Goal: Task Accomplishment & Management: Manage account settings

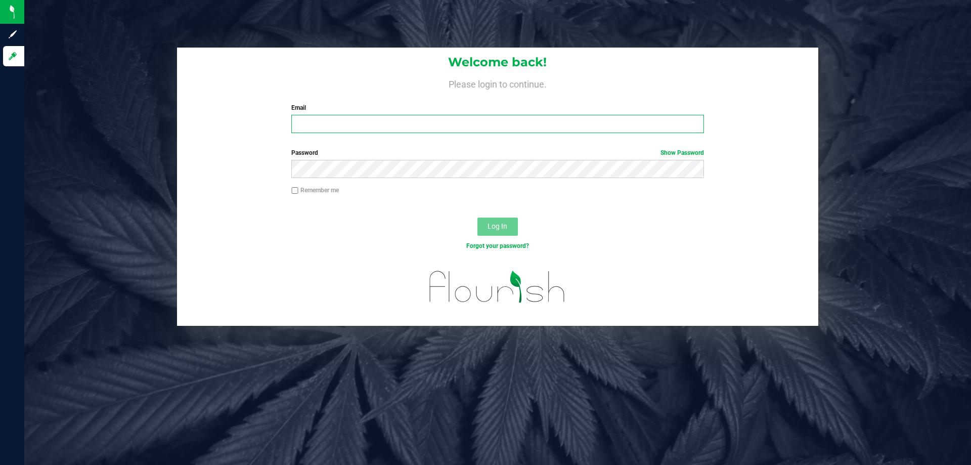
click at [380, 122] on input "Email" at bounding box center [497, 124] width 412 height 18
type input "[EMAIL_ADDRESS][DOMAIN_NAME]"
click at [477, 217] on button "Log In" at bounding box center [497, 226] width 40 height 18
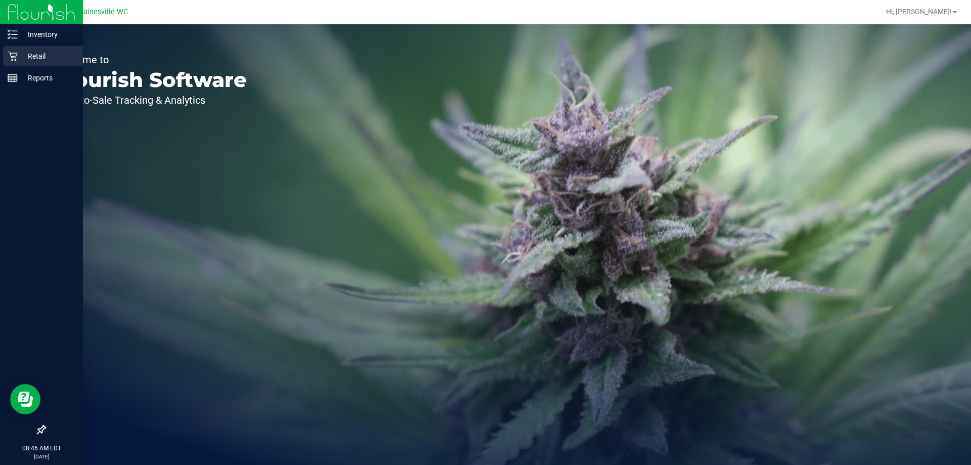
click at [39, 56] on p "Retail" at bounding box center [48, 56] width 61 height 12
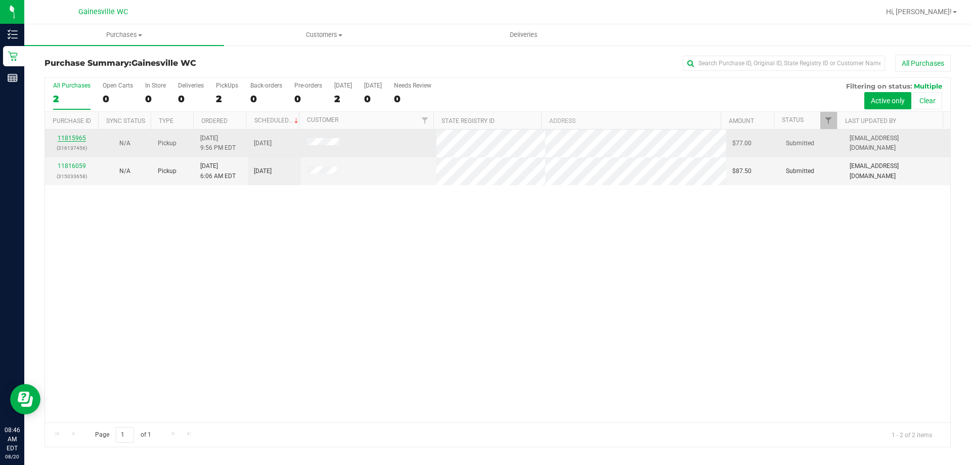
click at [76, 137] on link "11815965" at bounding box center [72, 138] width 28 height 7
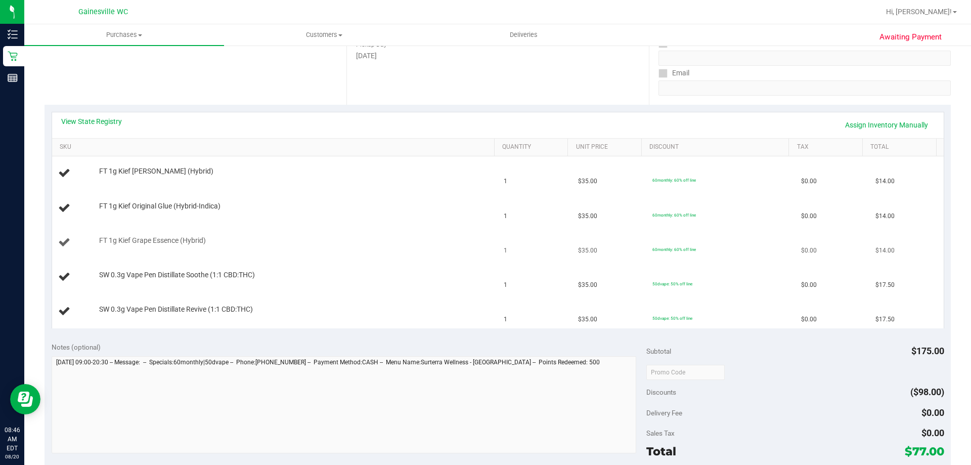
scroll to position [152, 0]
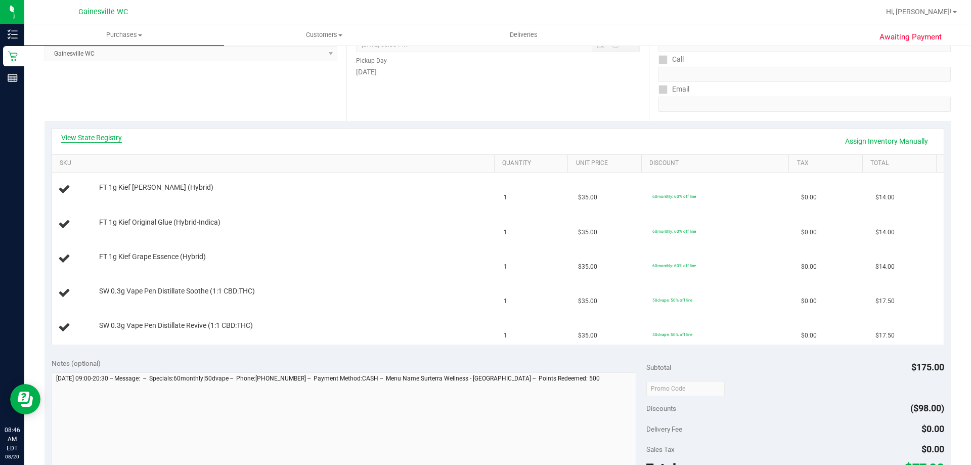
click at [106, 134] on link "View State Registry" at bounding box center [91, 137] width 61 height 10
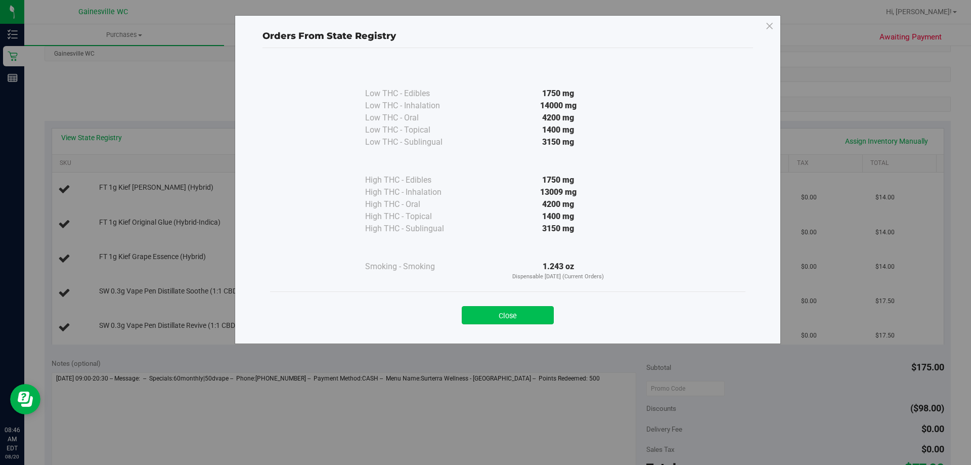
click at [521, 318] on button "Close" at bounding box center [508, 315] width 92 height 18
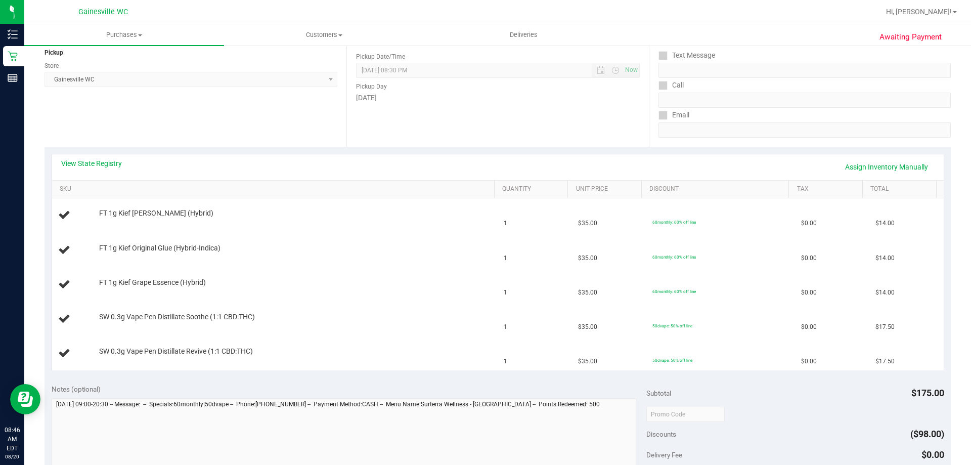
scroll to position [354, 0]
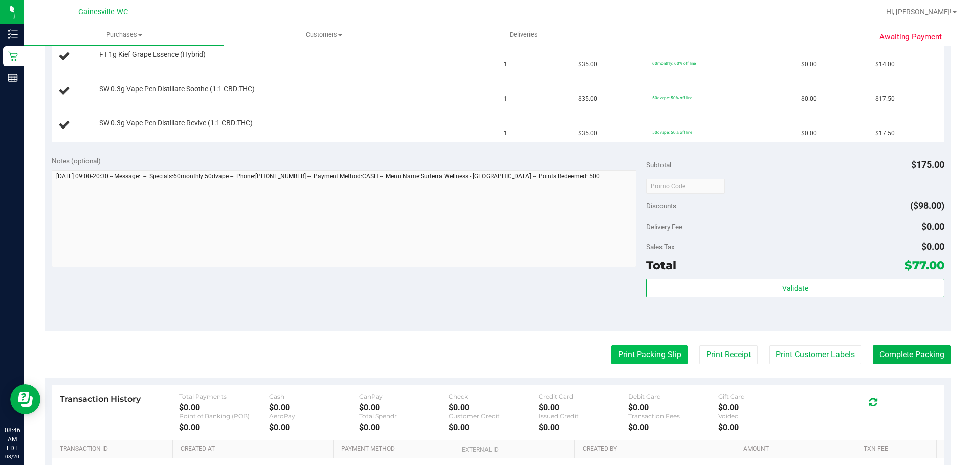
click at [654, 351] on button "Print Packing Slip" at bounding box center [649, 354] width 76 height 19
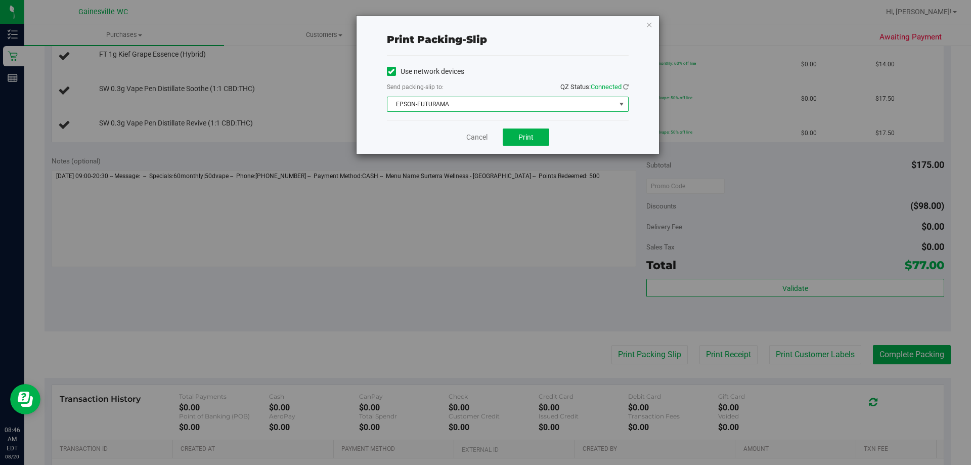
click at [523, 105] on span "EPSON-FUTURAMA" at bounding box center [501, 104] width 228 height 14
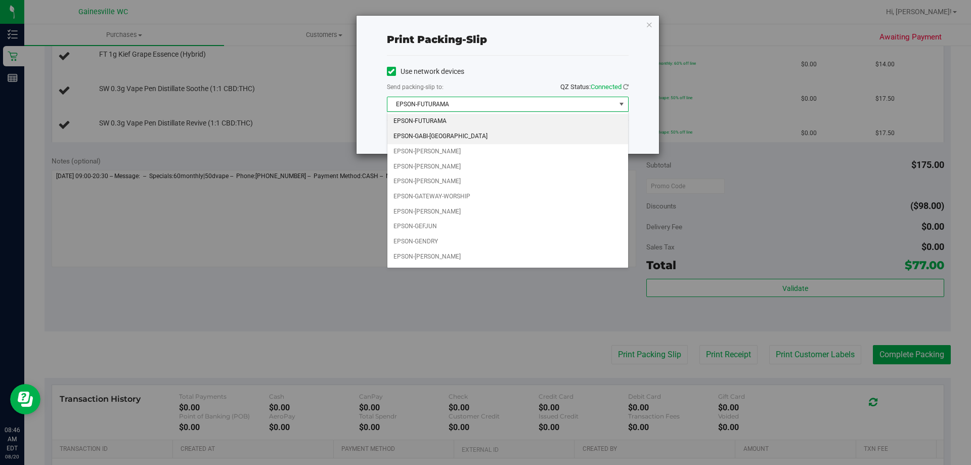
click at [497, 137] on li "EPSON-GABI-[GEOGRAPHIC_DATA]" at bounding box center [507, 136] width 241 height 15
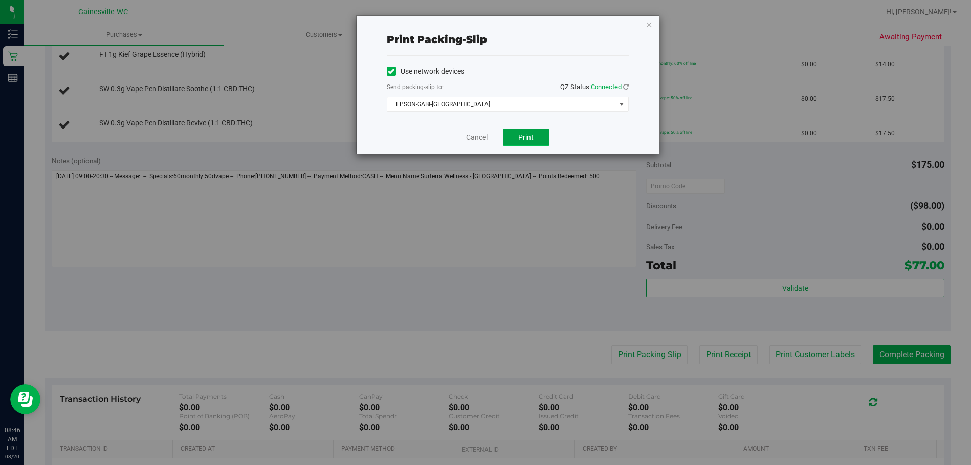
click at [531, 141] on button "Print" at bounding box center [526, 136] width 47 height 17
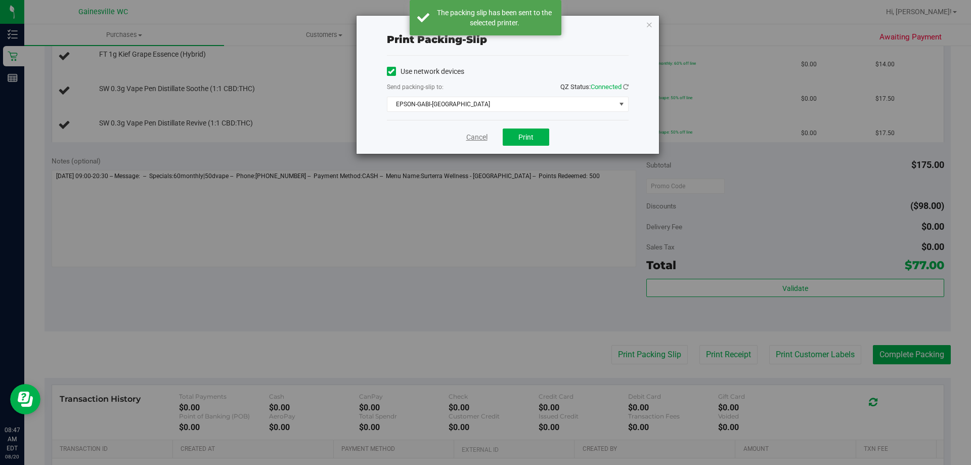
click at [476, 139] on link "Cancel" at bounding box center [476, 137] width 21 height 11
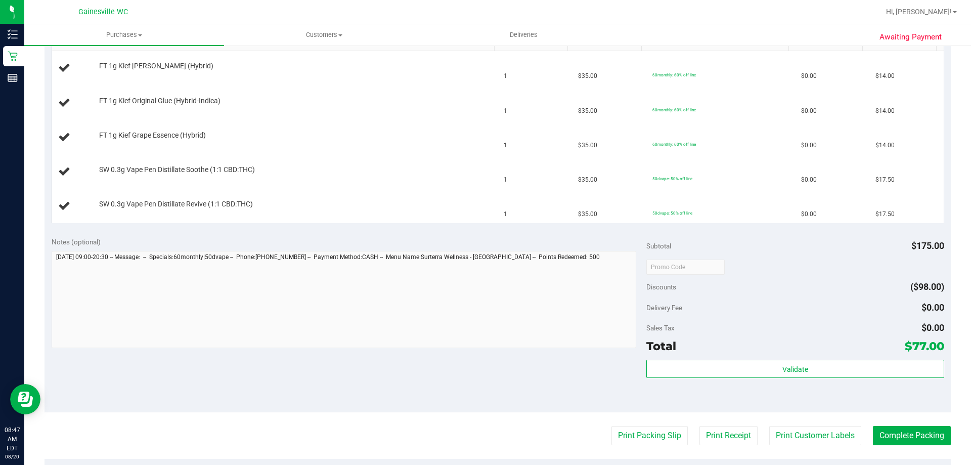
scroll to position [253, 0]
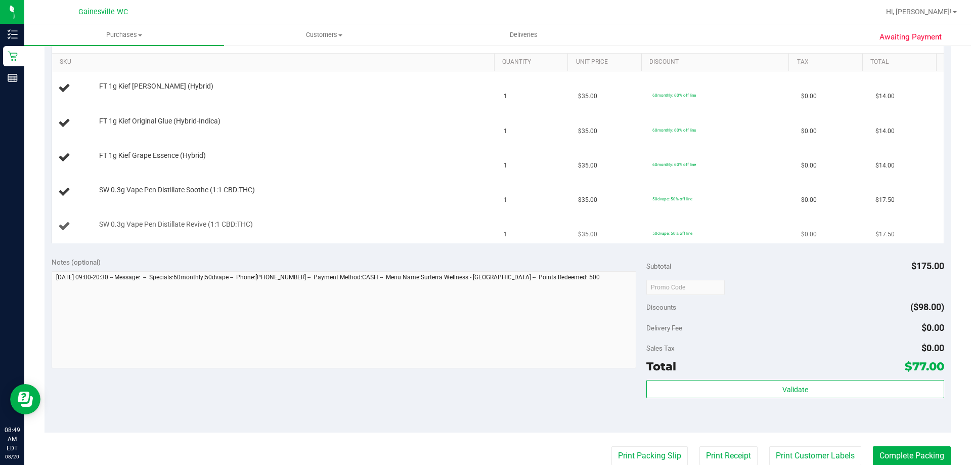
click at [611, 446] on button "Print Packing Slip" at bounding box center [649, 455] width 76 height 19
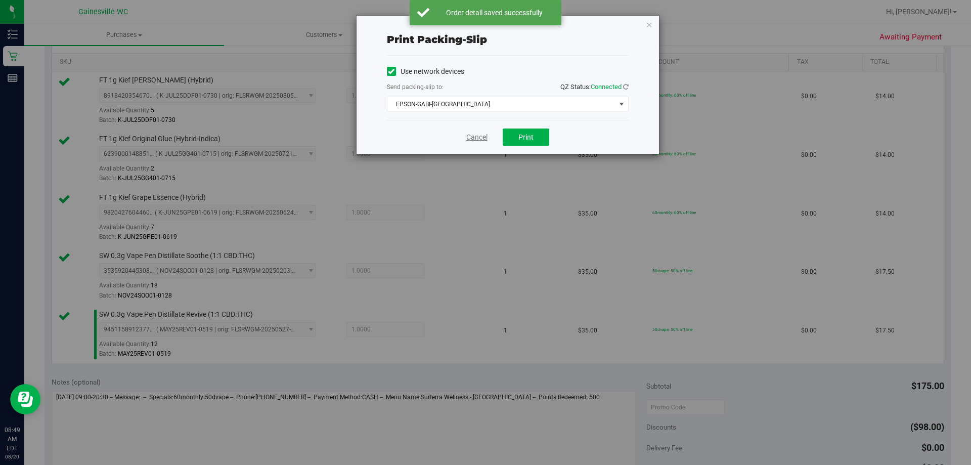
click at [476, 132] on link "Cancel" at bounding box center [476, 137] width 21 height 11
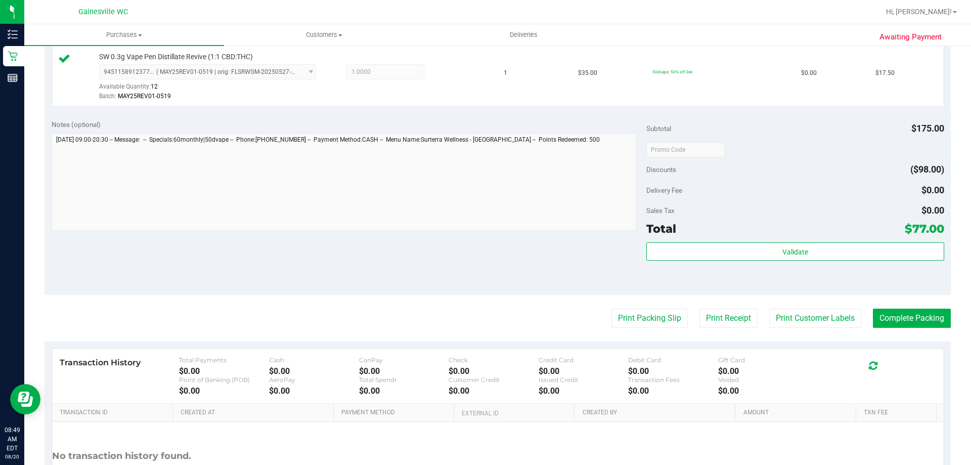
scroll to position [533, 0]
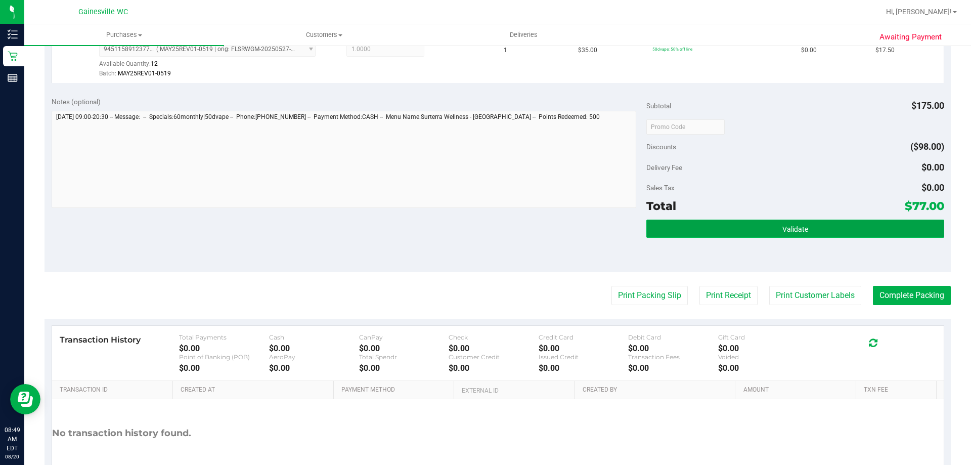
click at [828, 231] on button "Validate" at bounding box center [794, 228] width 297 height 18
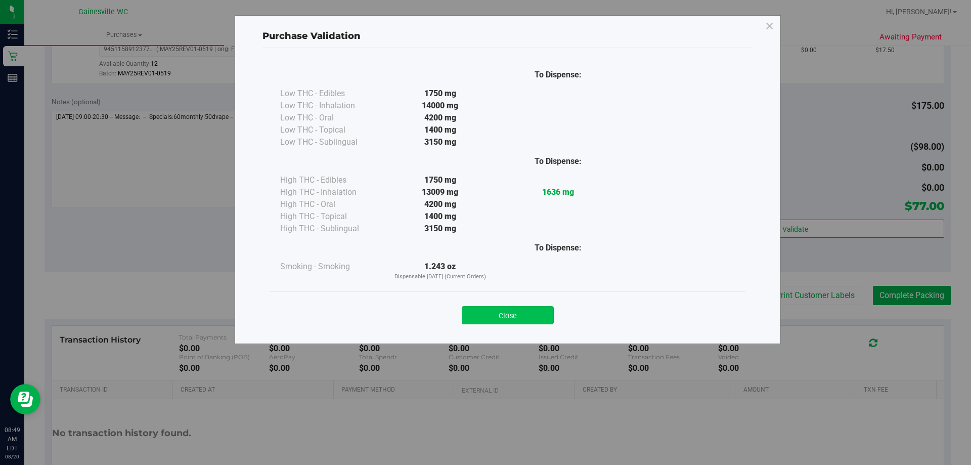
click at [522, 317] on button "Close" at bounding box center [508, 315] width 92 height 18
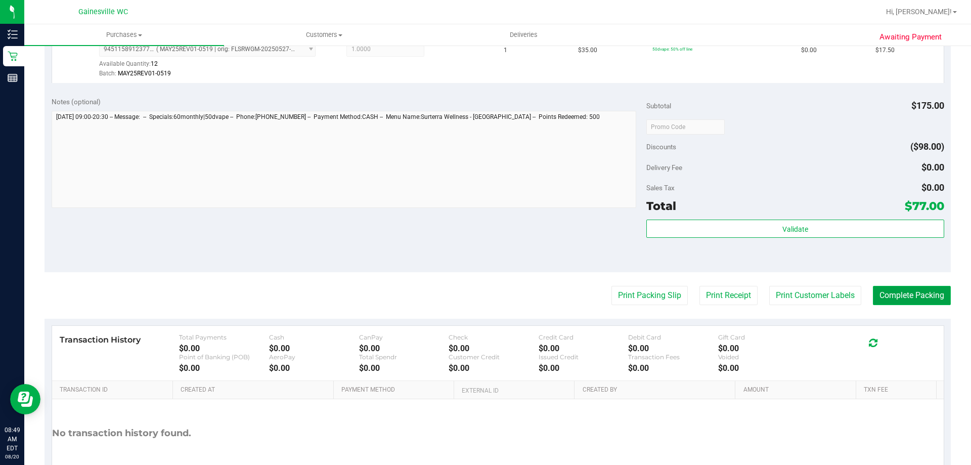
click at [915, 295] on button "Complete Packing" at bounding box center [912, 295] width 78 height 19
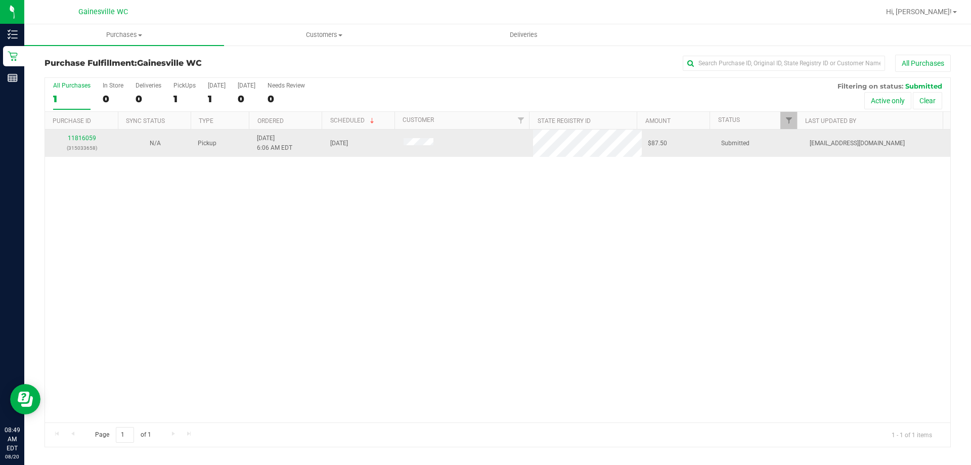
click at [82, 134] on div "11816059 (315033658)" at bounding box center [81, 142] width 61 height 19
click at [83, 140] on link "11816059" at bounding box center [82, 138] width 28 height 7
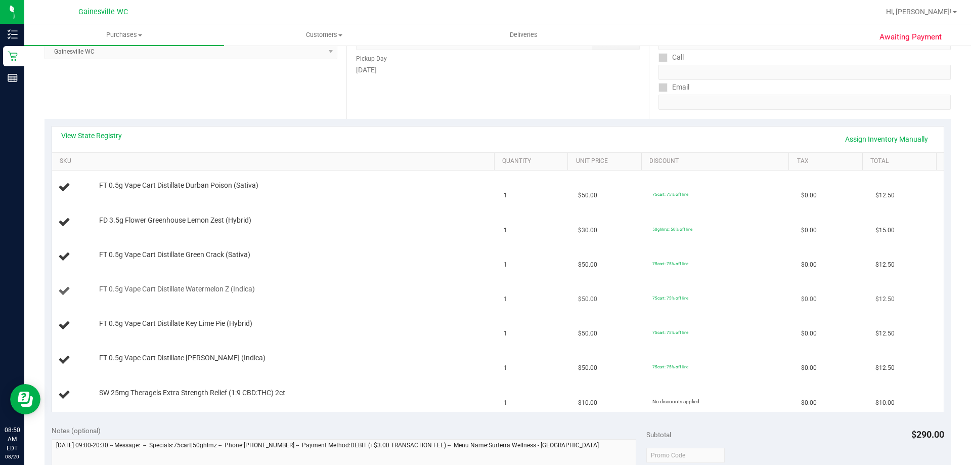
scroll to position [152, 0]
click at [102, 135] on link "View State Registry" at bounding box center [91, 137] width 61 height 10
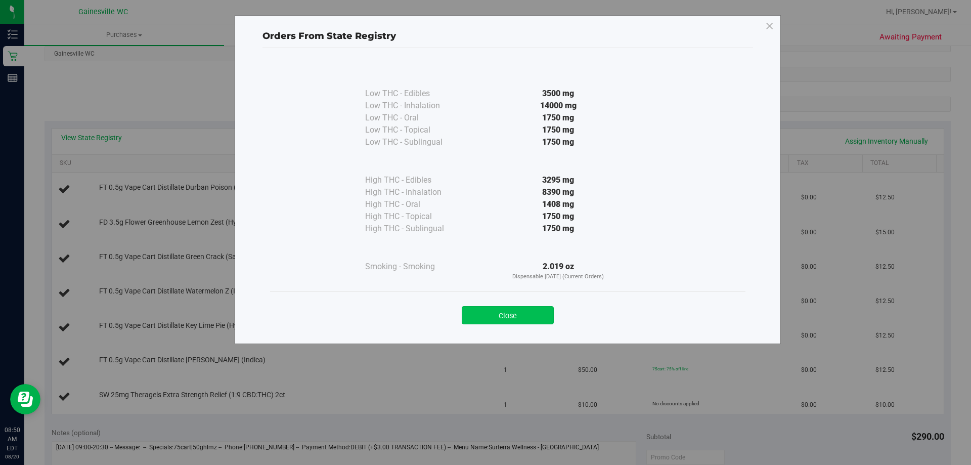
click at [515, 316] on button "Close" at bounding box center [508, 315] width 92 height 18
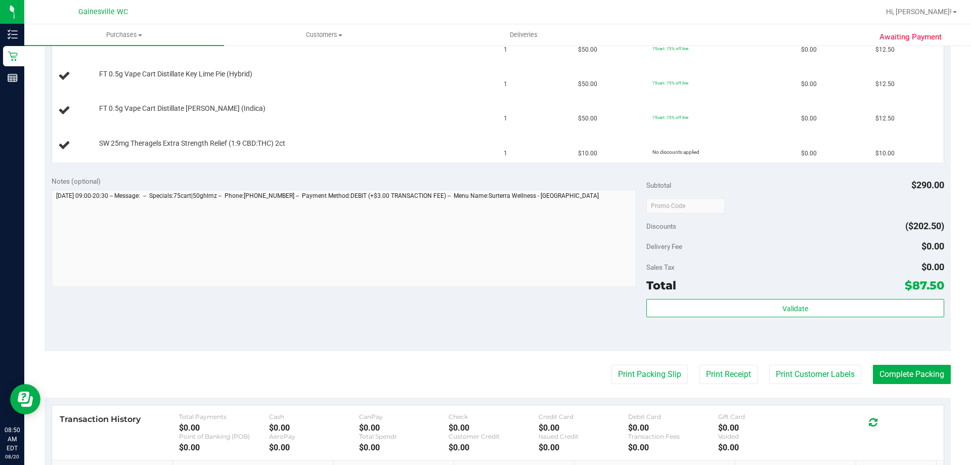
scroll to position [405, 0]
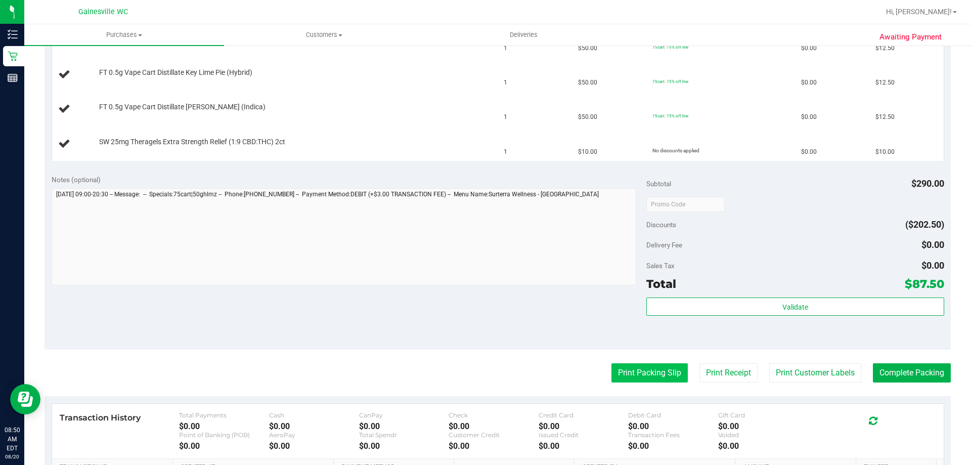
click at [623, 369] on button "Print Packing Slip" at bounding box center [649, 372] width 76 height 19
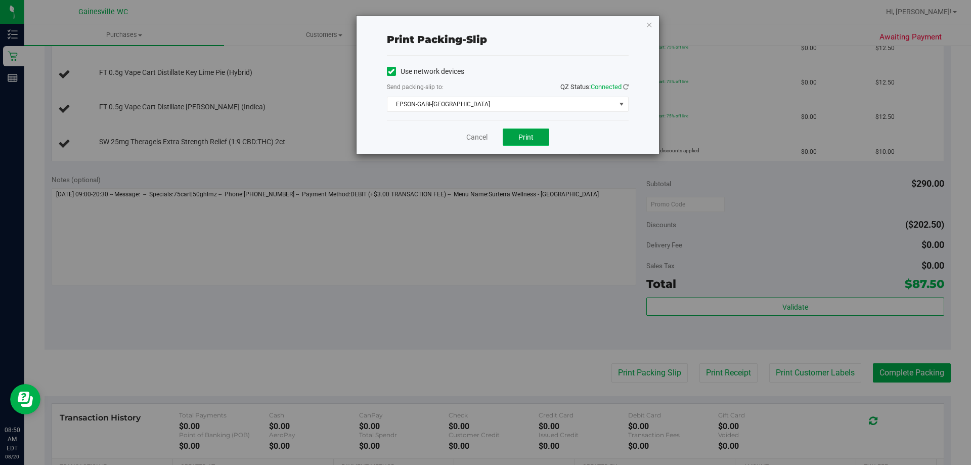
click at [532, 138] on span "Print" at bounding box center [525, 137] width 15 height 8
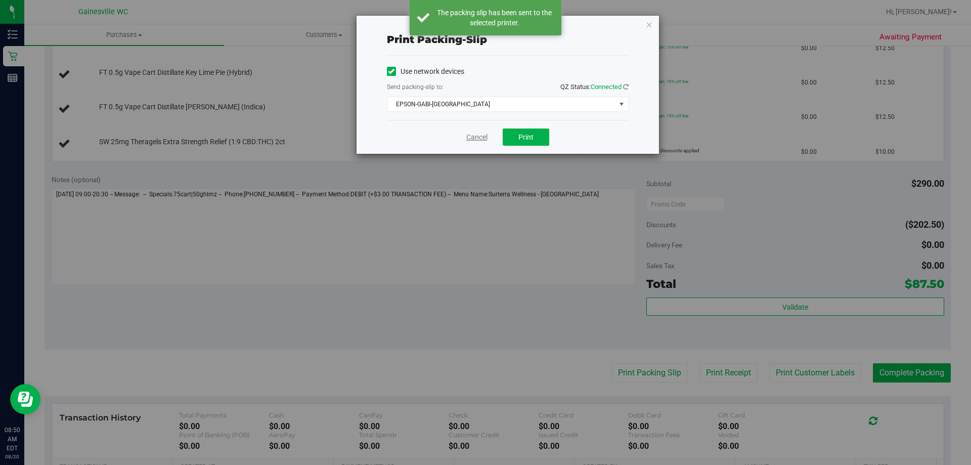
click at [472, 138] on link "Cancel" at bounding box center [476, 137] width 21 height 11
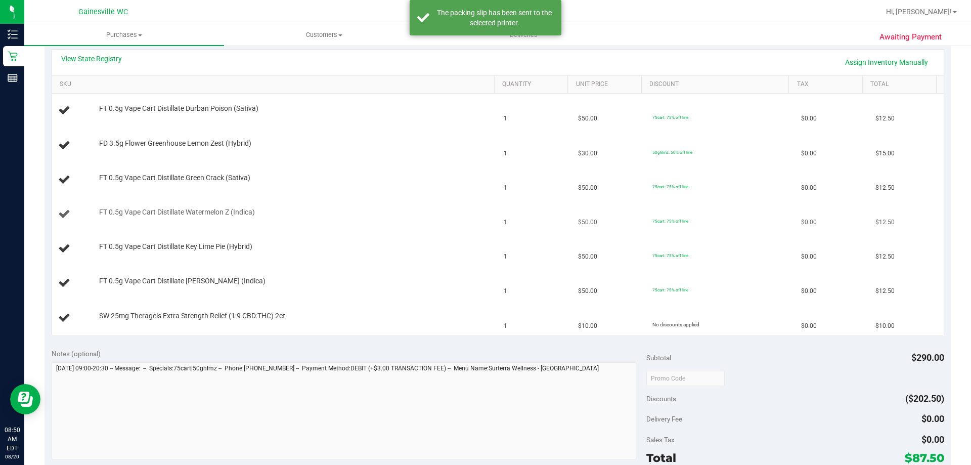
scroll to position [202, 0]
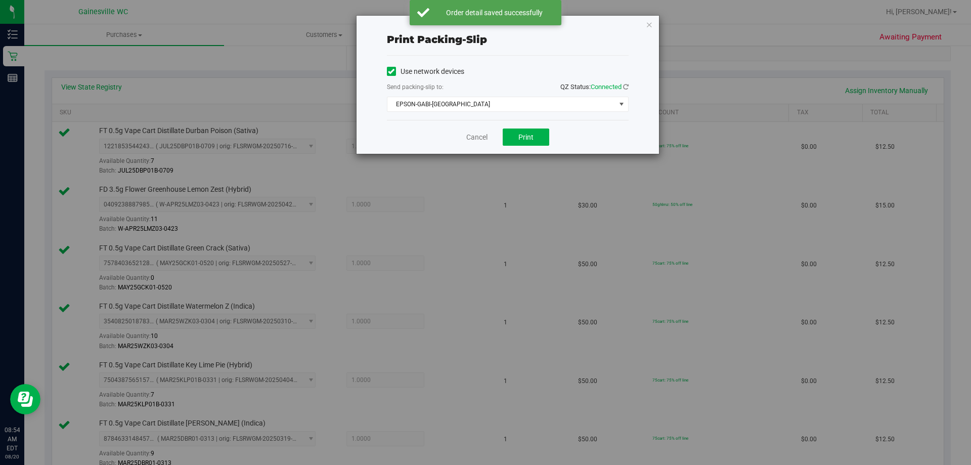
click at [468, 144] on div "Cancel Print" at bounding box center [508, 137] width 242 height 34
click at [471, 137] on link "Cancel" at bounding box center [476, 137] width 21 height 11
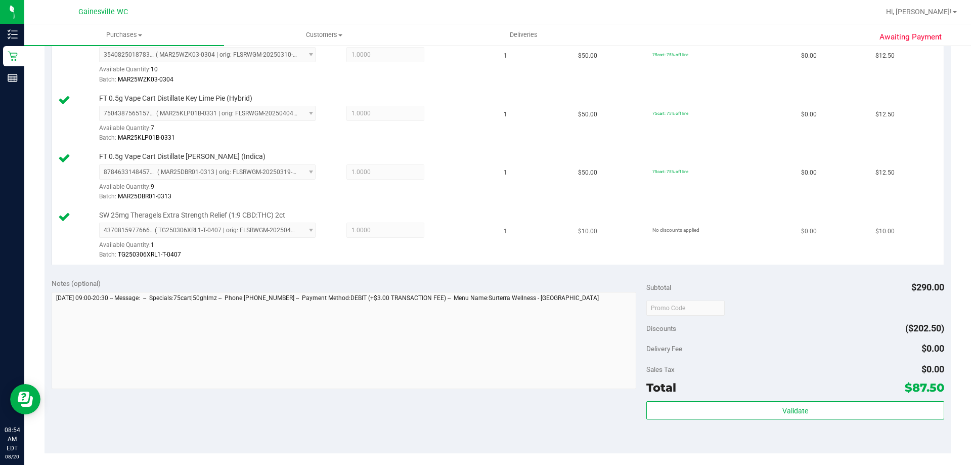
scroll to position [499, 0]
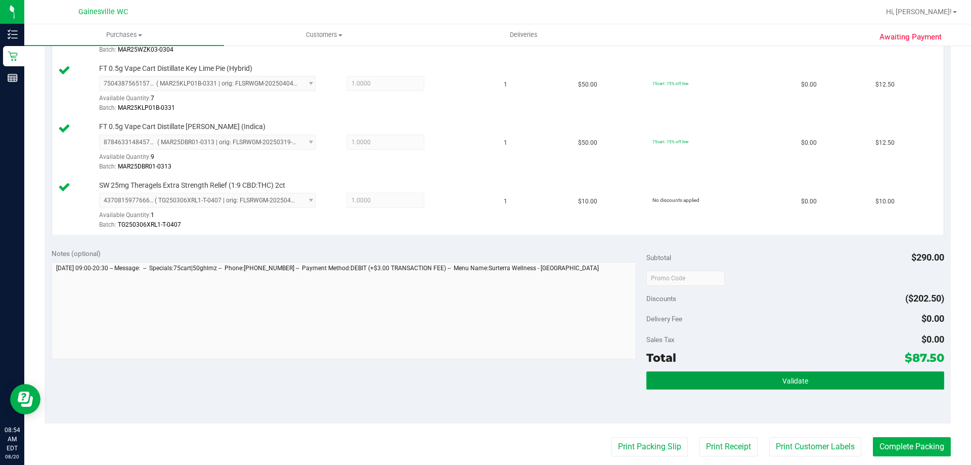
click at [694, 378] on button "Validate" at bounding box center [794, 380] width 297 height 18
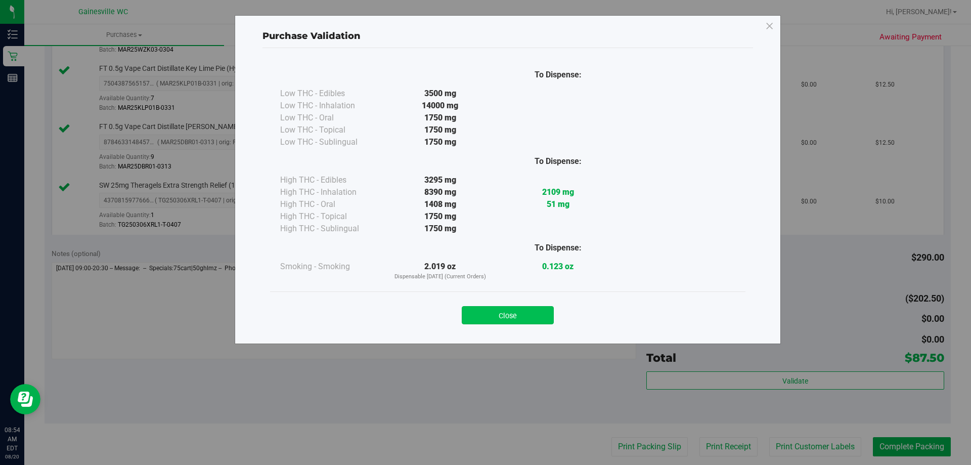
click at [532, 311] on button "Close" at bounding box center [508, 315] width 92 height 18
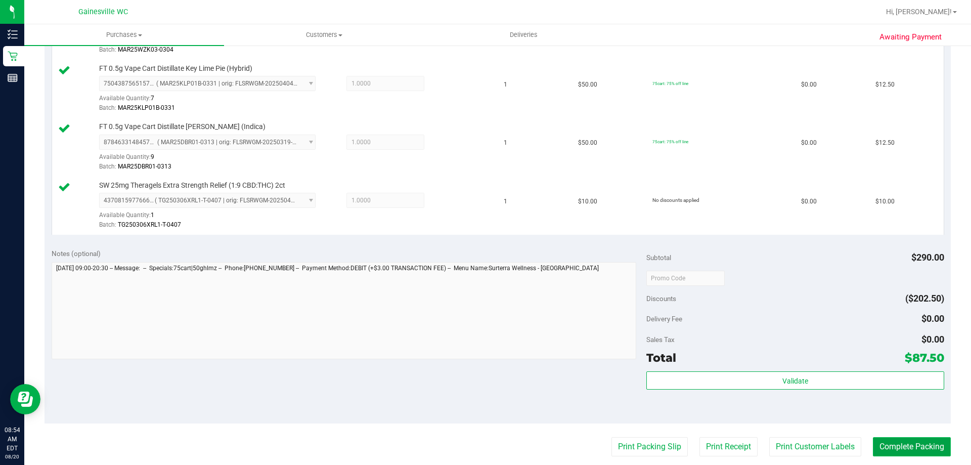
click at [921, 441] on button "Complete Packing" at bounding box center [912, 446] width 78 height 19
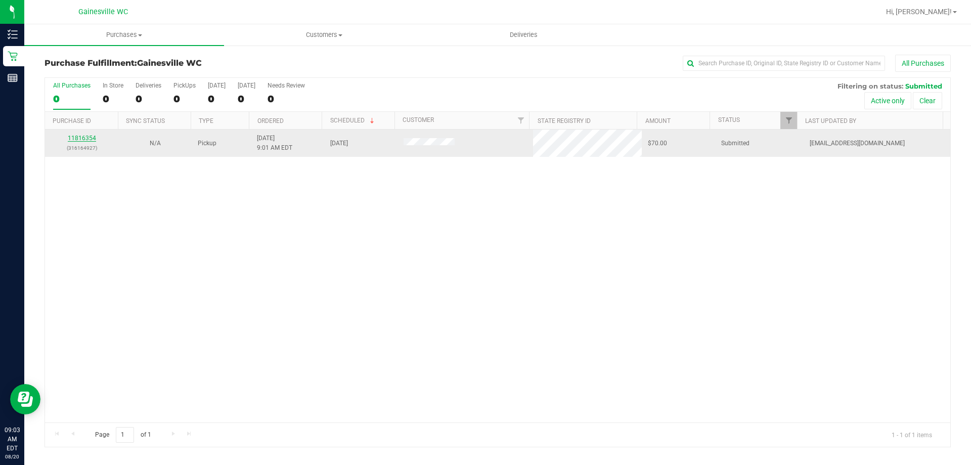
click at [88, 136] on link "11816354" at bounding box center [82, 138] width 28 height 7
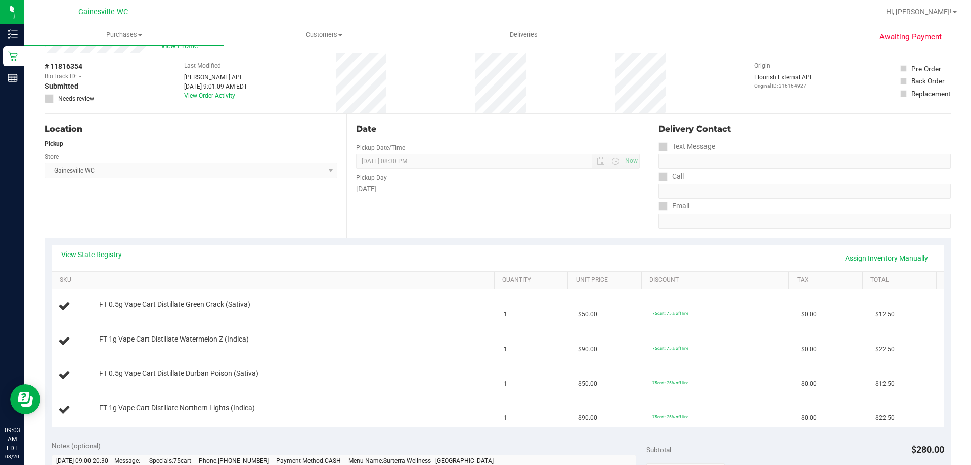
scroll to position [101, 0]
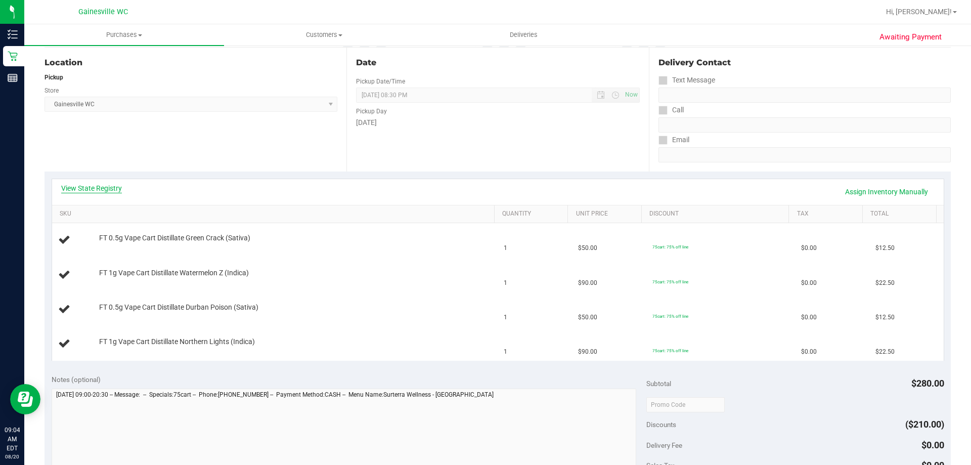
click at [83, 184] on link "View State Registry" at bounding box center [91, 188] width 61 height 10
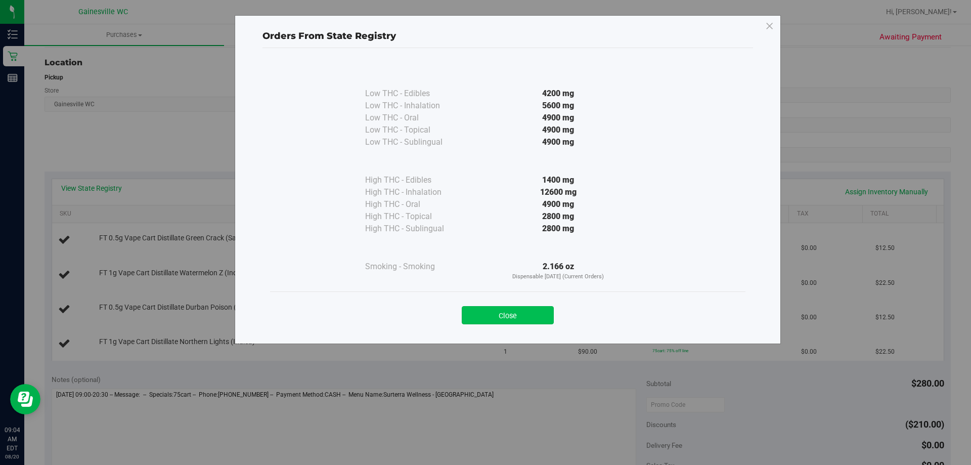
click at [518, 319] on button "Close" at bounding box center [508, 315] width 92 height 18
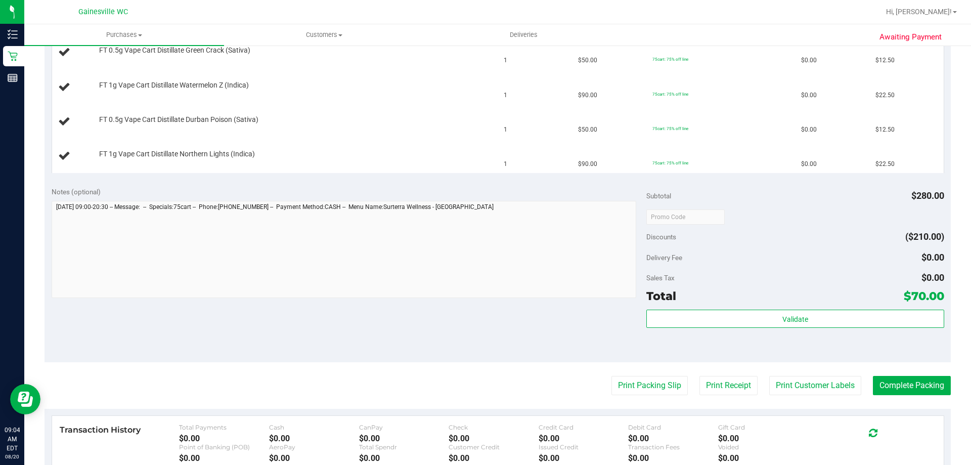
scroll to position [354, 0]
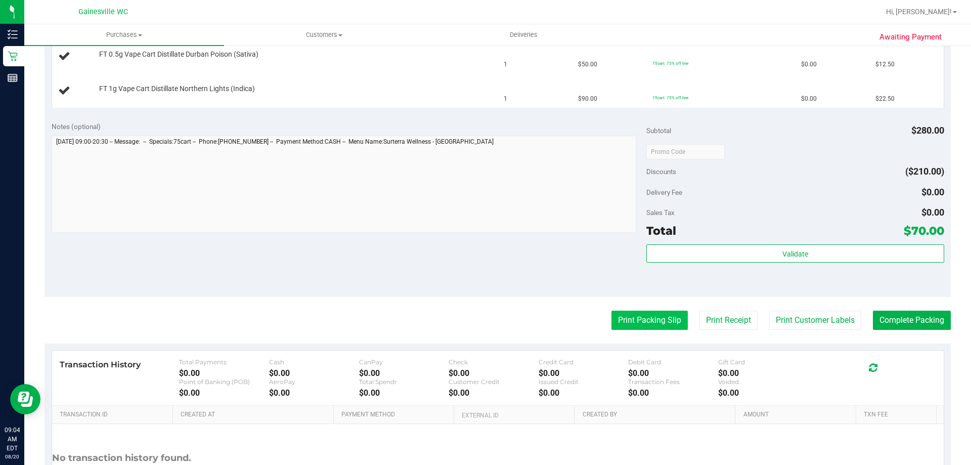
click at [655, 314] on button "Print Packing Slip" at bounding box center [649, 319] width 76 height 19
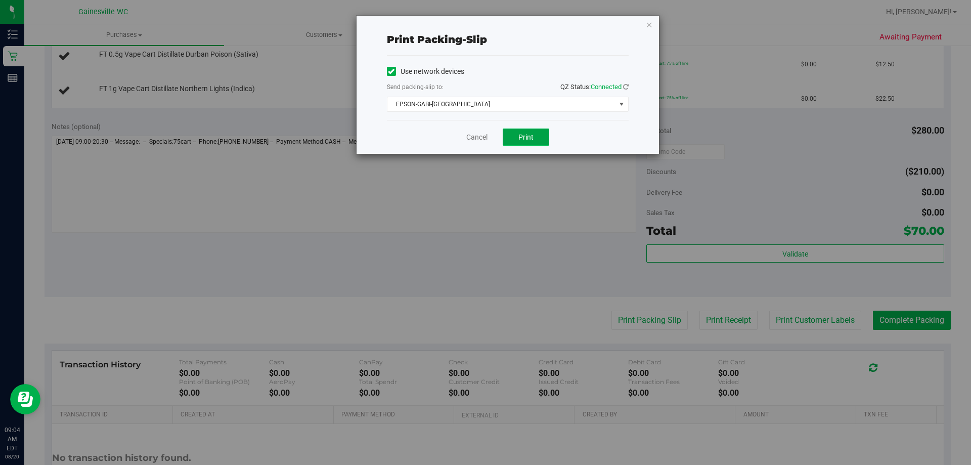
click at [523, 138] on span "Print" at bounding box center [525, 137] width 15 height 8
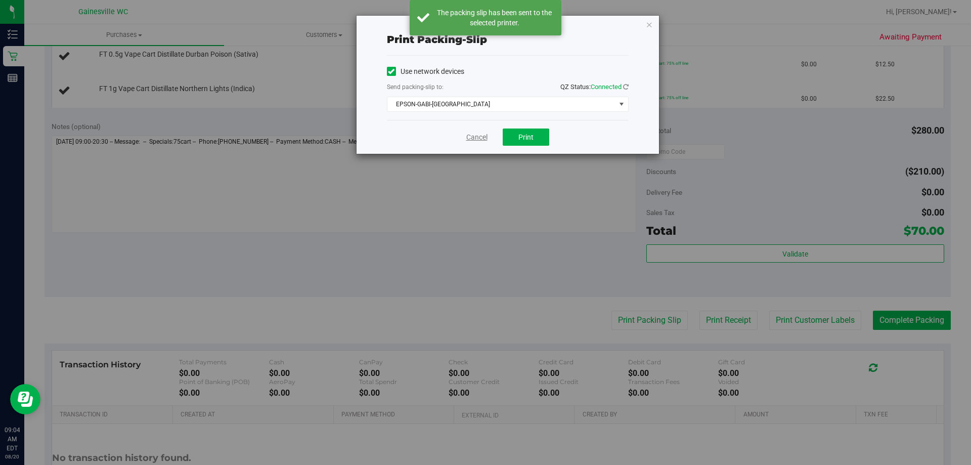
click at [481, 133] on link "Cancel" at bounding box center [476, 137] width 21 height 11
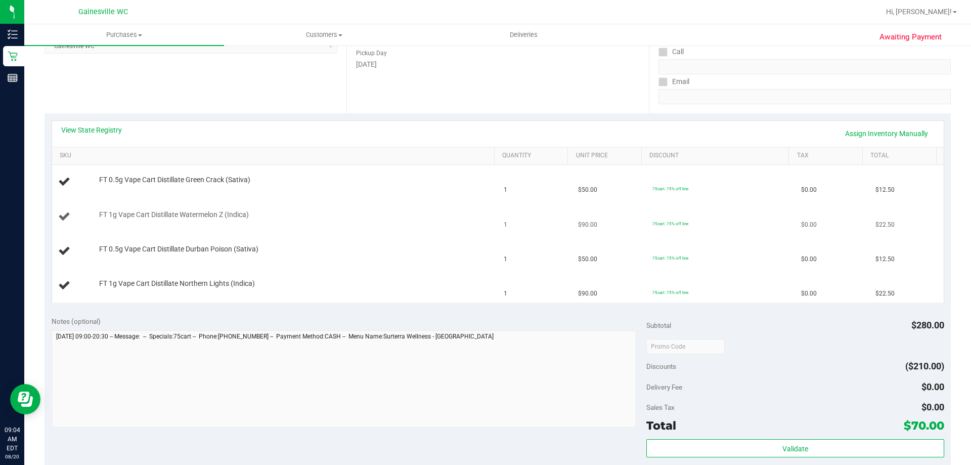
scroll to position [152, 0]
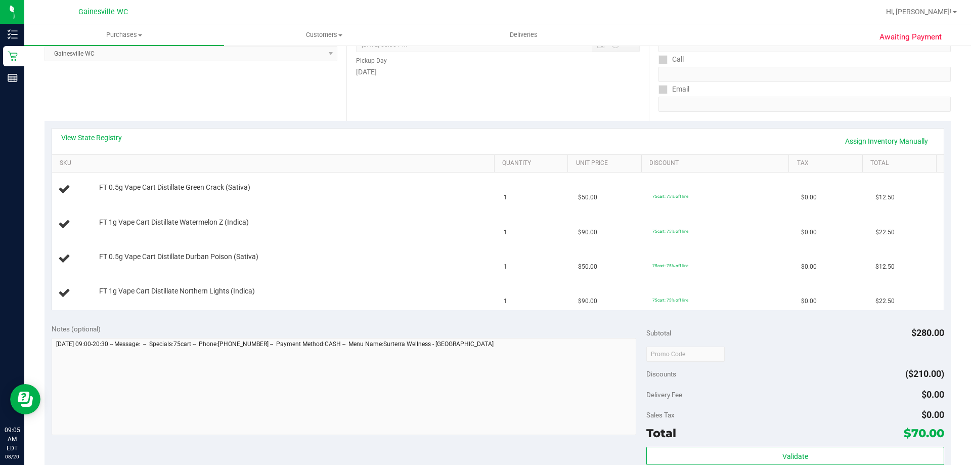
drag, startPoint x: 42, startPoint y: 0, endPoint x: 151, endPoint y: 79, distance: 134.3
click at [151, 79] on div "Location Pickup Store [GEOGRAPHIC_DATA] WC Select Store [PERSON_NAME][GEOGRAPHI…" at bounding box center [195, 59] width 302 height 124
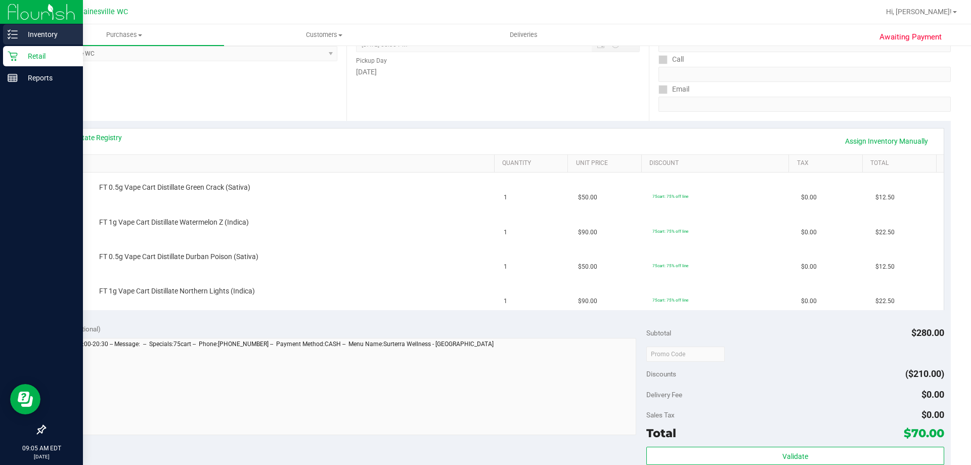
click at [39, 33] on p "Inventory" at bounding box center [48, 34] width 61 height 12
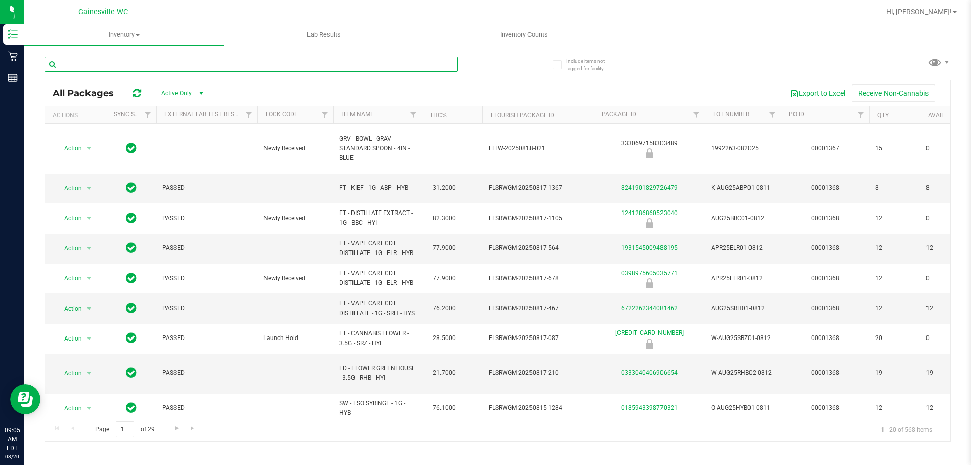
click at [115, 61] on input "text" at bounding box center [250, 64] width 413 height 15
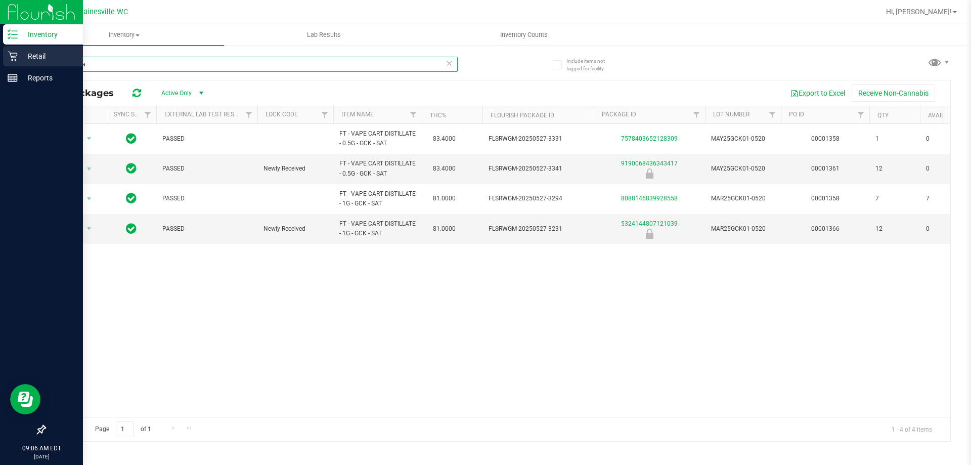
type input "green cra"
click at [38, 57] on p "Retail" at bounding box center [48, 56] width 61 height 12
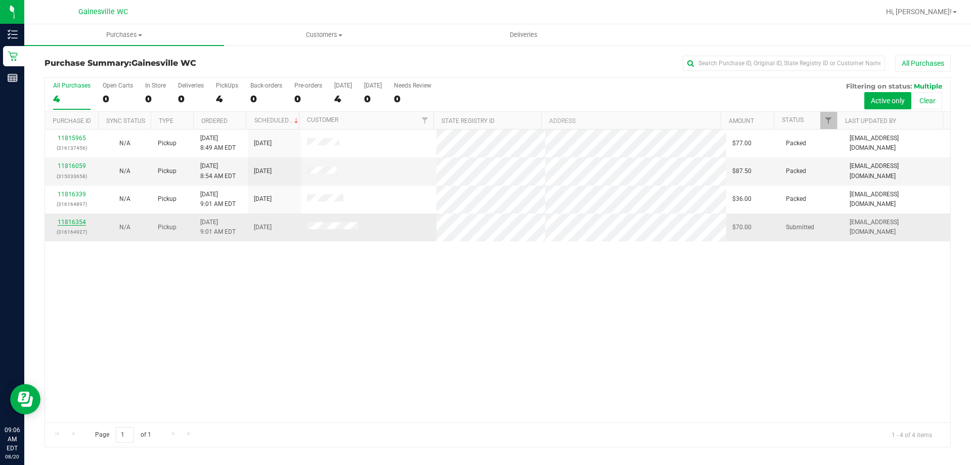
click at [63, 221] on link "11816354" at bounding box center [72, 221] width 28 height 7
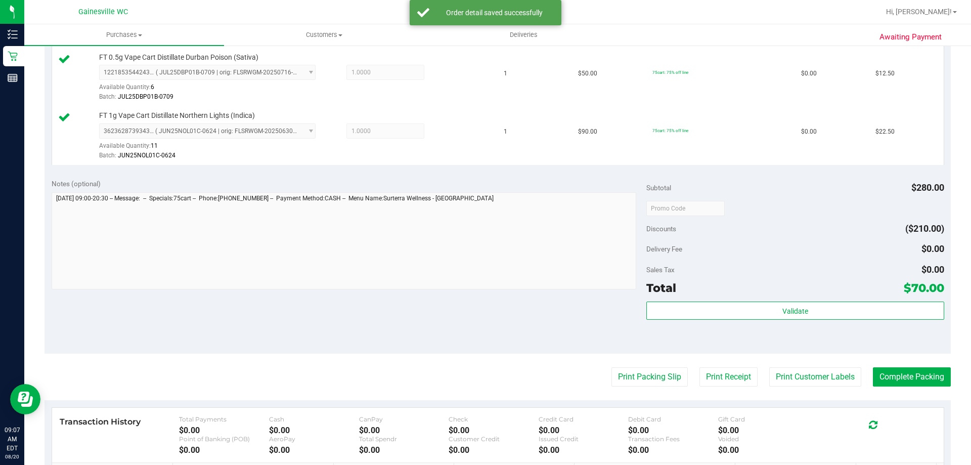
scroll to position [405, 0]
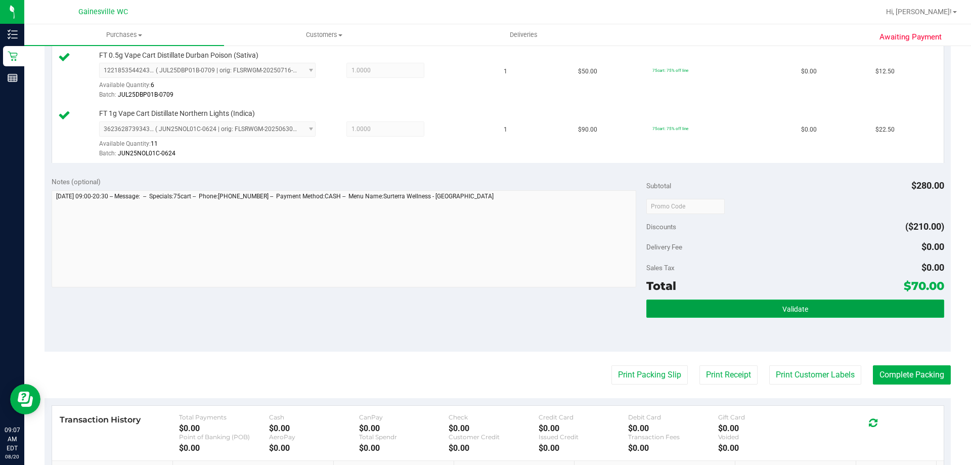
click at [697, 311] on button "Validate" at bounding box center [794, 308] width 297 height 18
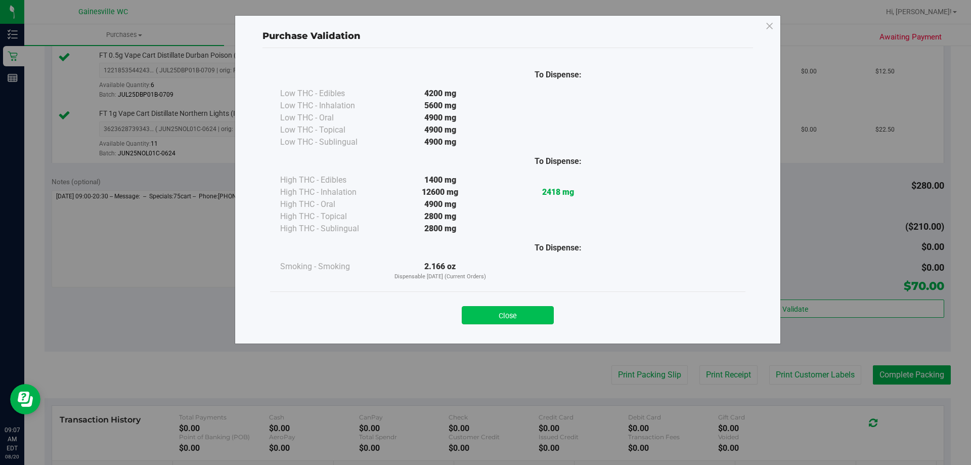
click at [542, 311] on button "Close" at bounding box center [508, 315] width 92 height 18
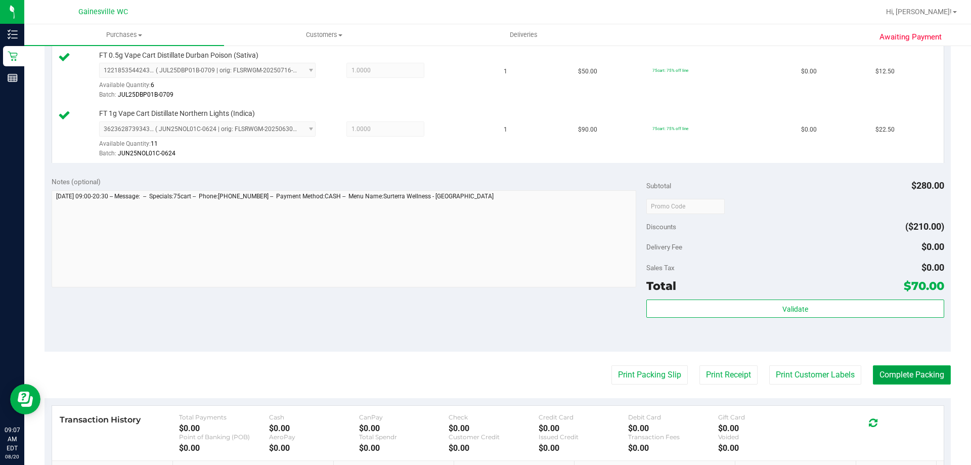
click at [926, 372] on button "Complete Packing" at bounding box center [912, 374] width 78 height 19
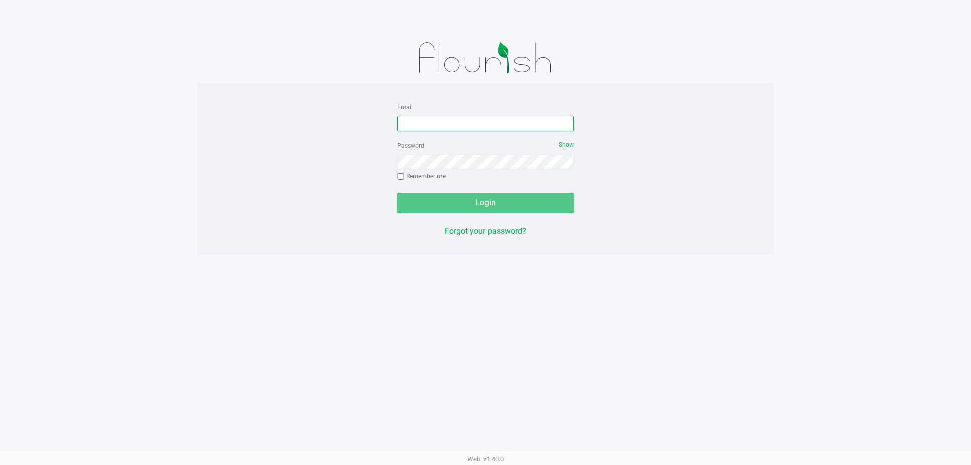
click at [467, 123] on input "Email" at bounding box center [485, 123] width 177 height 15
type input "[EMAIL_ADDRESS][DOMAIN_NAME]"
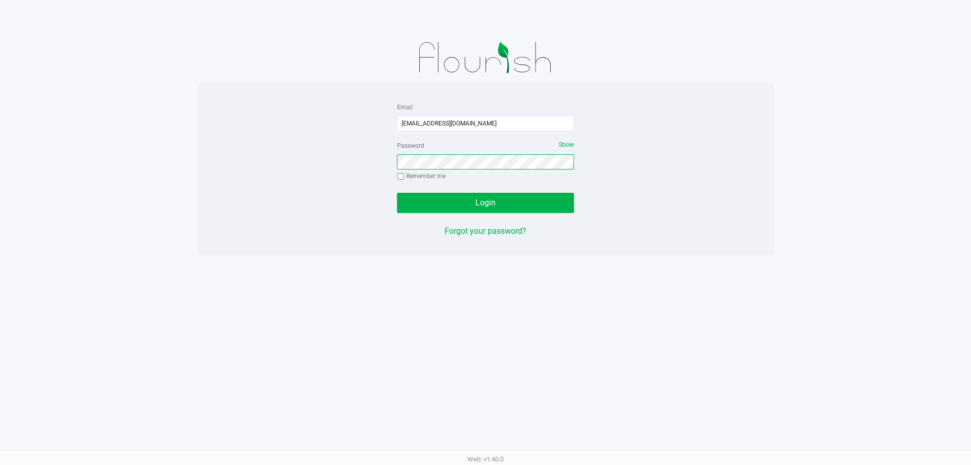
click at [397, 193] on button "Login" at bounding box center [485, 203] width 177 height 20
